Goal: Check status: Check status

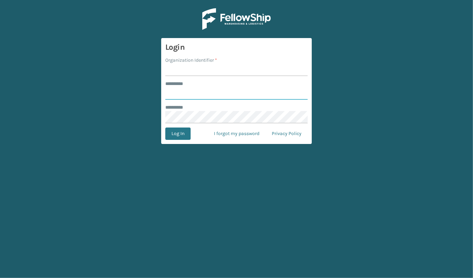
type input "**********"
click at [191, 70] on input "Organization Identifier *" at bounding box center [236, 70] width 143 height 12
type input "JumpSport"
click at [184, 134] on button "Log In" at bounding box center [177, 133] width 25 height 12
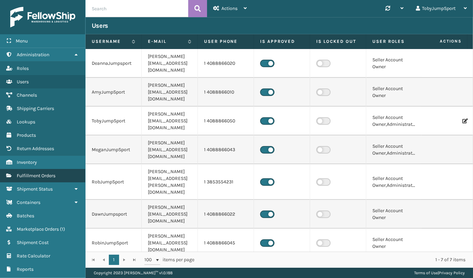
click at [42, 173] on span "Fulfillment Orders" at bounding box center [36, 176] width 39 height 6
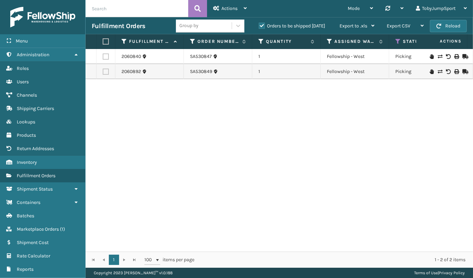
click at [261, 27] on label "Orders to be shipped [DATE]" at bounding box center [292, 26] width 66 height 6
click at [259, 26] on input "Orders to be shipped [DATE]" at bounding box center [259, 24] width 0 height 4
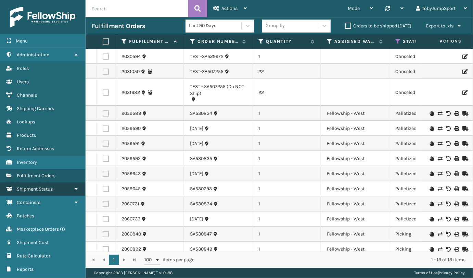
click at [48, 186] on span "Shipment Status" at bounding box center [35, 189] width 36 height 6
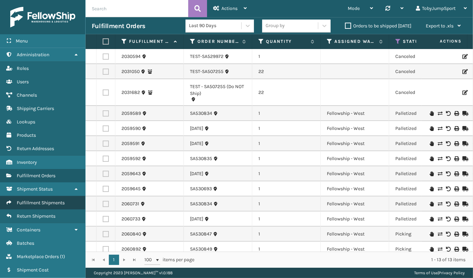
click at [52, 202] on span "Fulfillment Shipments" at bounding box center [41, 203] width 48 height 6
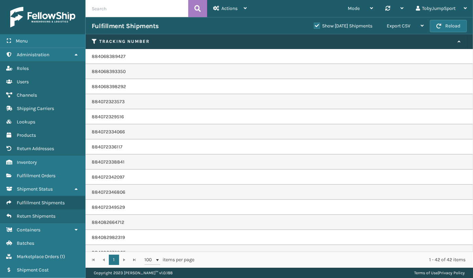
click at [106, 206] on td "884072349529" at bounding box center [280, 207] width 388 height 15
click at [124, 261] on div "1 1 100 items per page 1 - 42 of 42 items" at bounding box center [280, 259] width 388 height 16
click at [50, 202] on span "Fulfillment Shipments" at bounding box center [41, 203] width 48 height 6
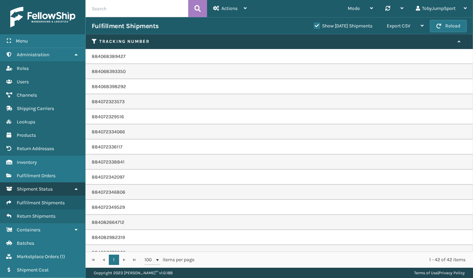
click at [50, 190] on span "Shipment Status" at bounding box center [35, 189] width 36 height 6
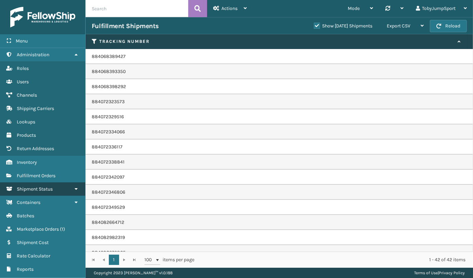
click at [49, 190] on span "Shipment Status" at bounding box center [35, 189] width 36 height 6
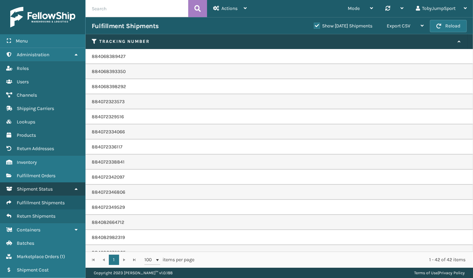
click at [49, 190] on span "Shipment Status" at bounding box center [35, 189] width 36 height 6
